Goal: Download file/media

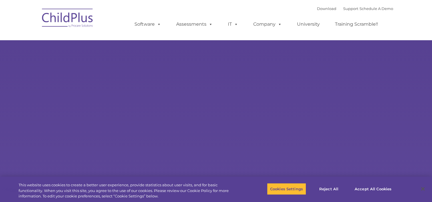
select select "MEDIUM"
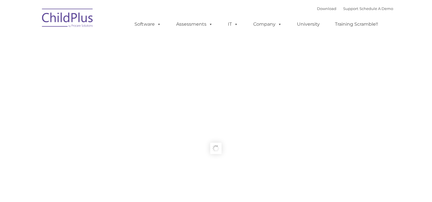
type input ""
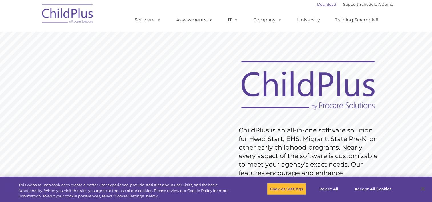
click at [317, 5] on link "Download" at bounding box center [326, 4] width 19 height 5
click at [320, 5] on link "Download" at bounding box center [326, 4] width 19 height 5
click at [317, 3] on link "Download" at bounding box center [326, 4] width 19 height 5
